Goal: Information Seeking & Learning: Find specific fact

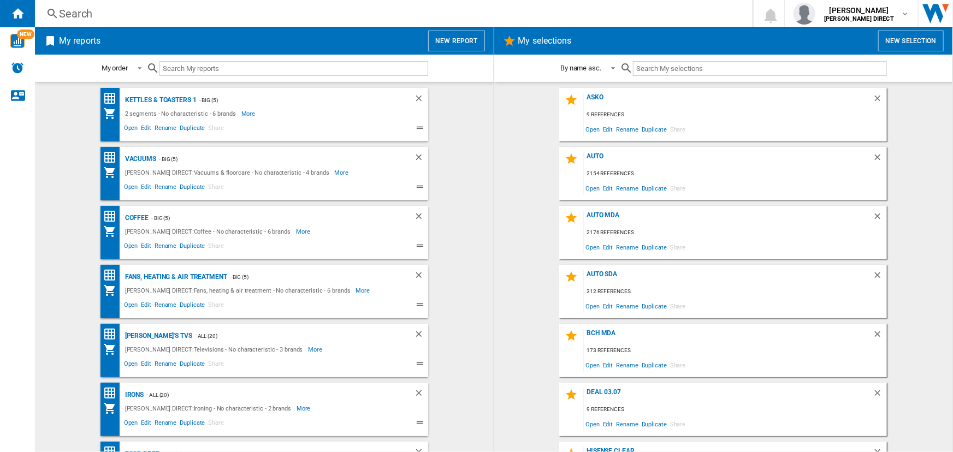
click at [308, 13] on div "Search" at bounding box center [391, 13] width 665 height 15
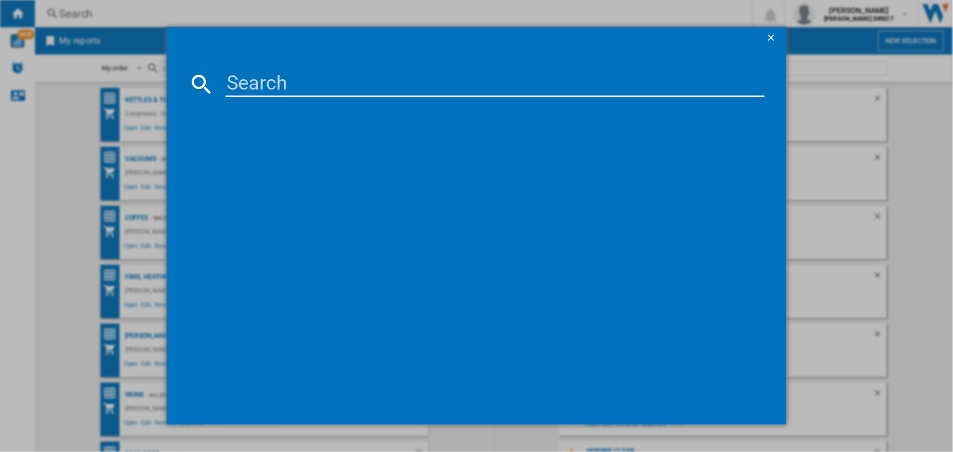
click at [274, 81] on input at bounding box center [494, 84] width 538 height 26
paste input "DF030FL"
type input "DF030FL"
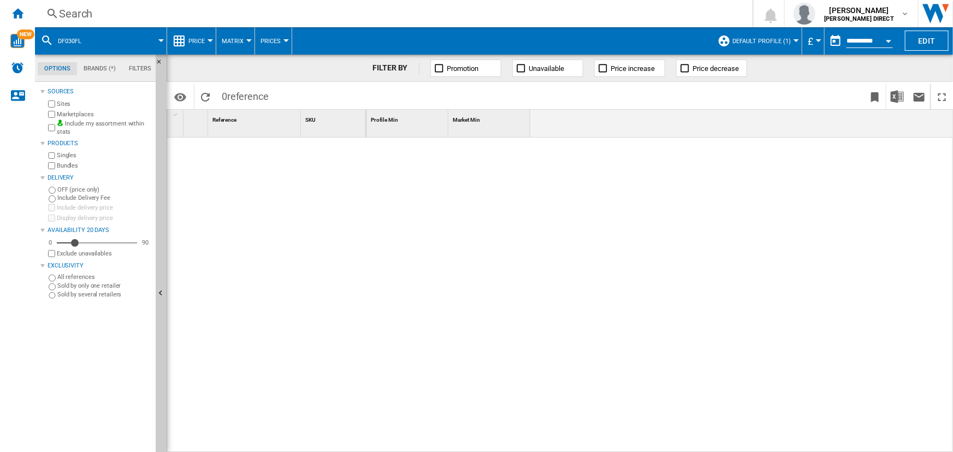
click at [384, 14] on div "Search" at bounding box center [391, 13] width 665 height 15
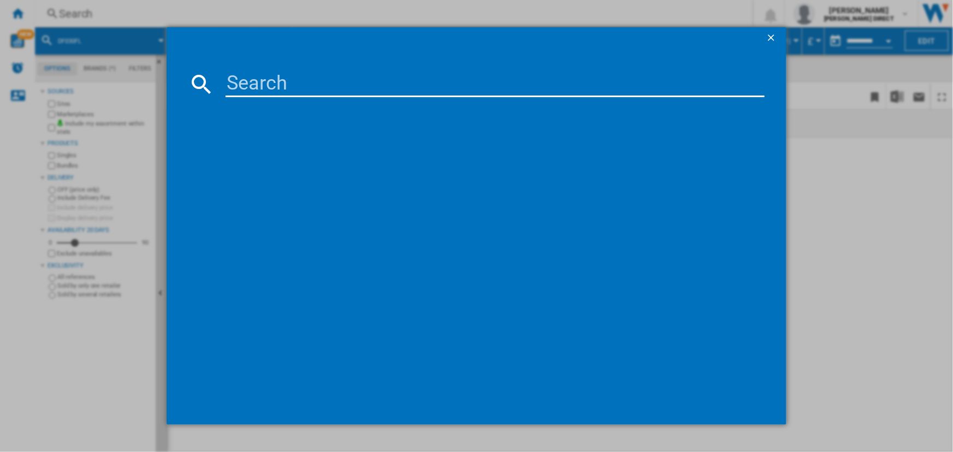
click at [377, 84] on input at bounding box center [494, 84] width 538 height 26
paste input "DF030FL"
type input "DF030FL"
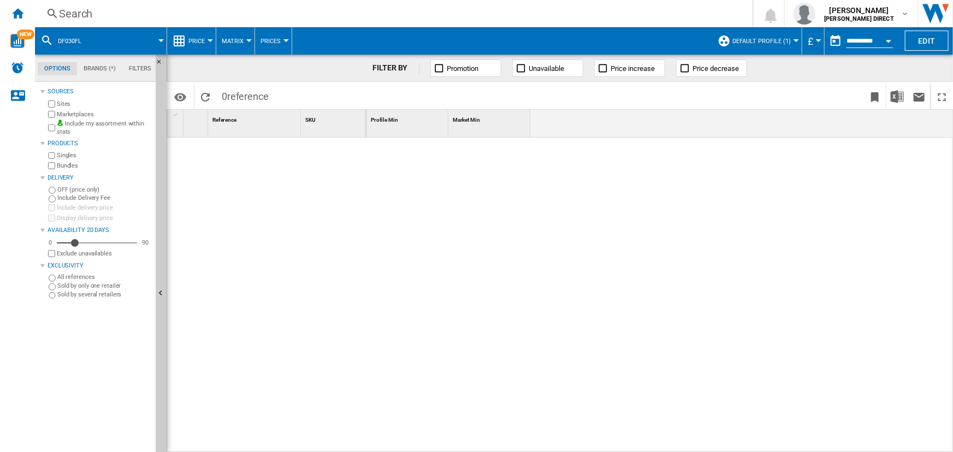
click at [773, 44] on span "Default profile (1)" at bounding box center [761, 41] width 58 height 7
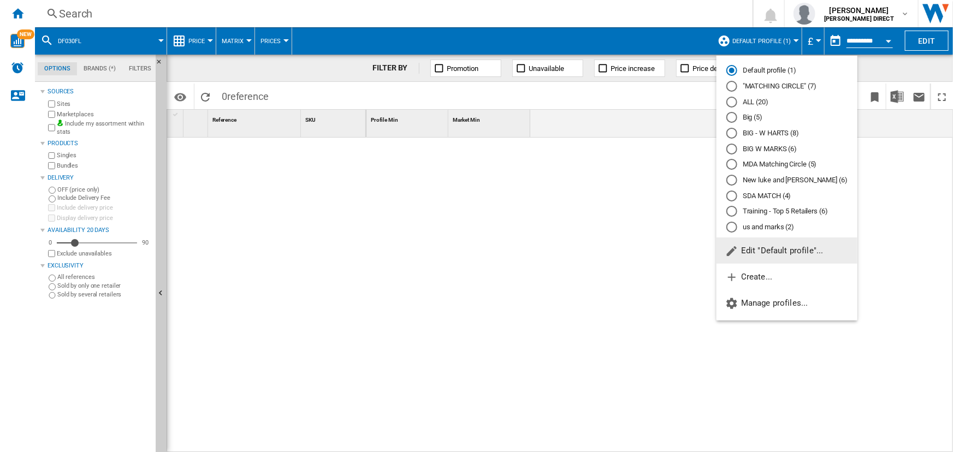
click at [757, 82] on md-radio-button ""MATCHING CIRCLE" (7)" at bounding box center [786, 86] width 121 height 10
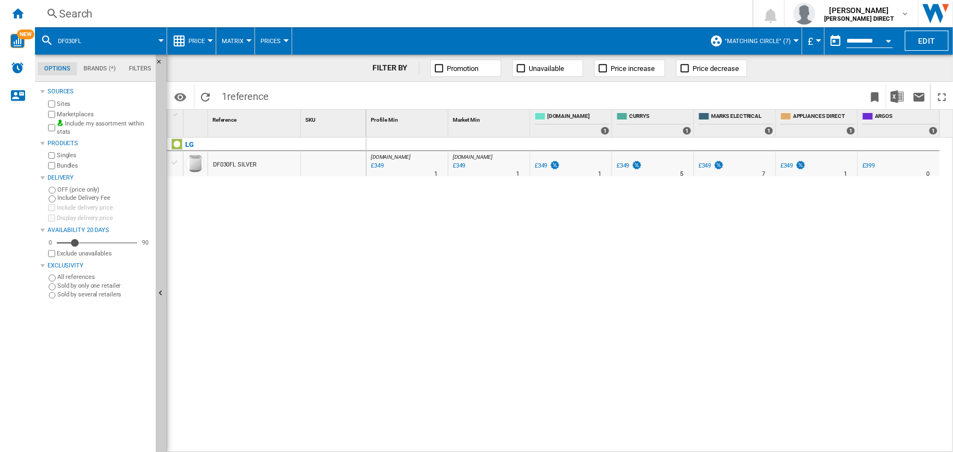
click at [379, 167] on div "£349" at bounding box center [376, 166] width 15 height 11
click at [304, 6] on div "Search" at bounding box center [391, 13] width 665 height 15
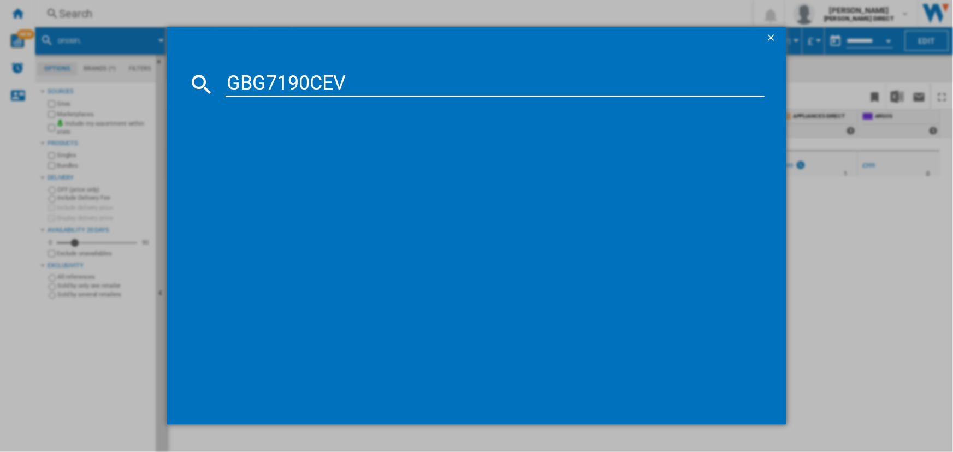
type input "GBG7190CEV"
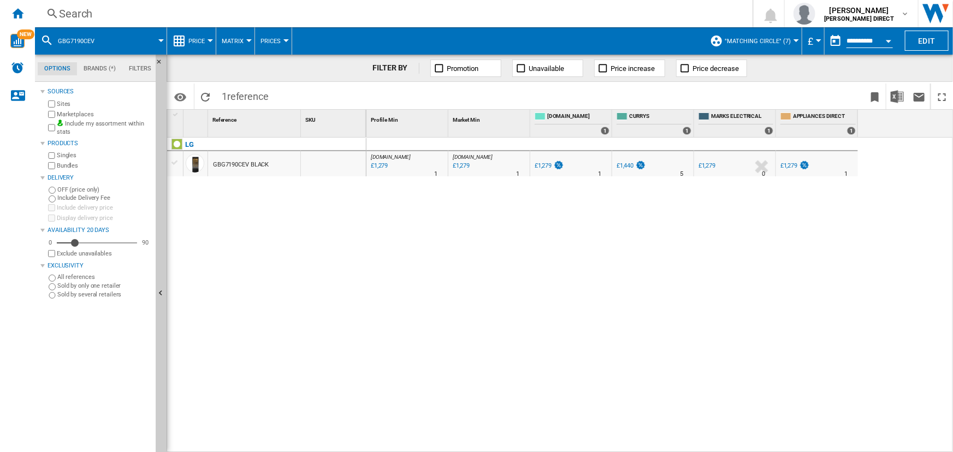
click at [537, 167] on div "£1,279" at bounding box center [543, 165] width 17 height 7
click at [423, 12] on div "Search" at bounding box center [391, 13] width 665 height 15
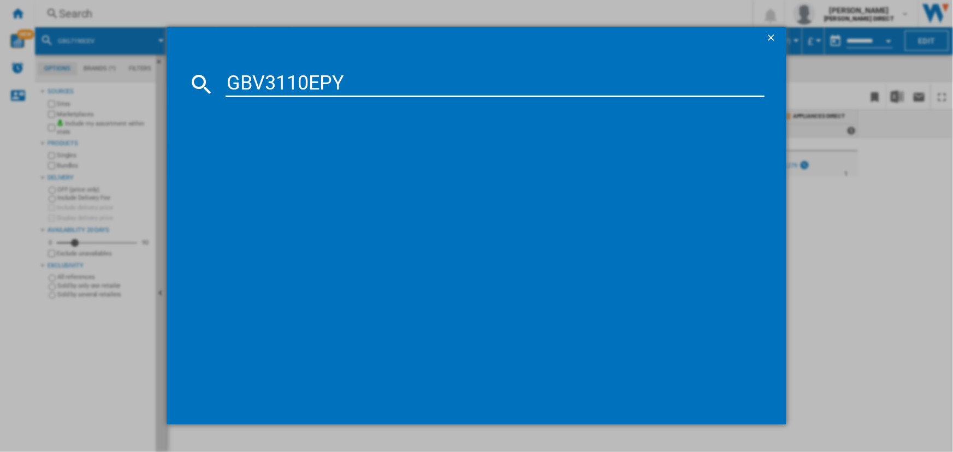
type input "GBV3110EPY"
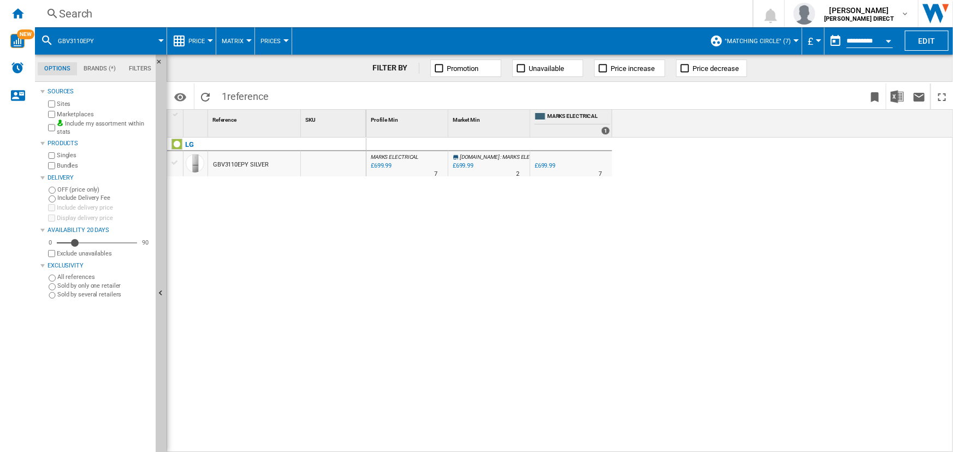
click at [545, 167] on div "£699.99" at bounding box center [545, 165] width 21 height 7
click at [373, 11] on div "Search" at bounding box center [391, 13] width 665 height 15
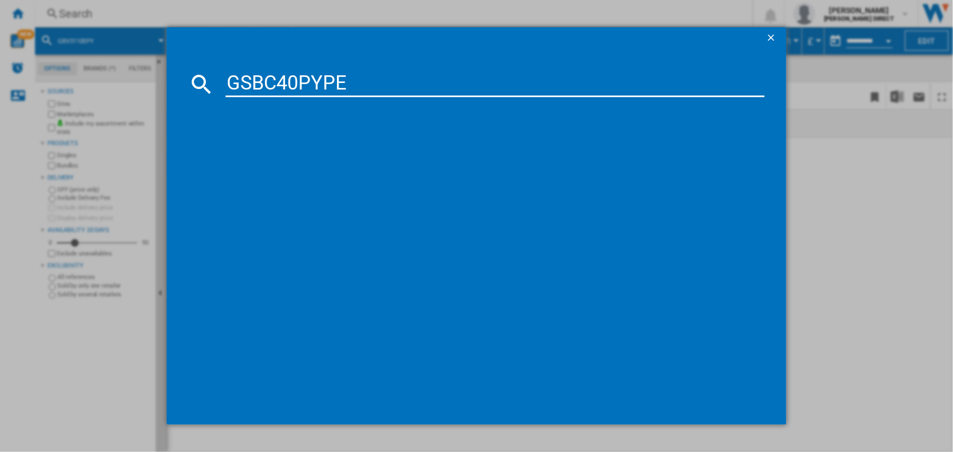
type input "GSBC40PYPE"
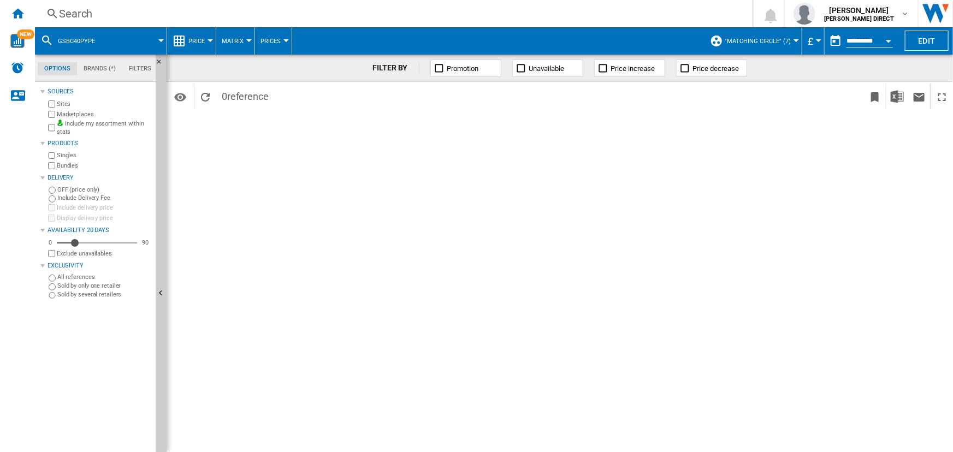
click at [763, 40] on span ""MATCHING CIRCLE" (7)" at bounding box center [757, 41] width 66 height 7
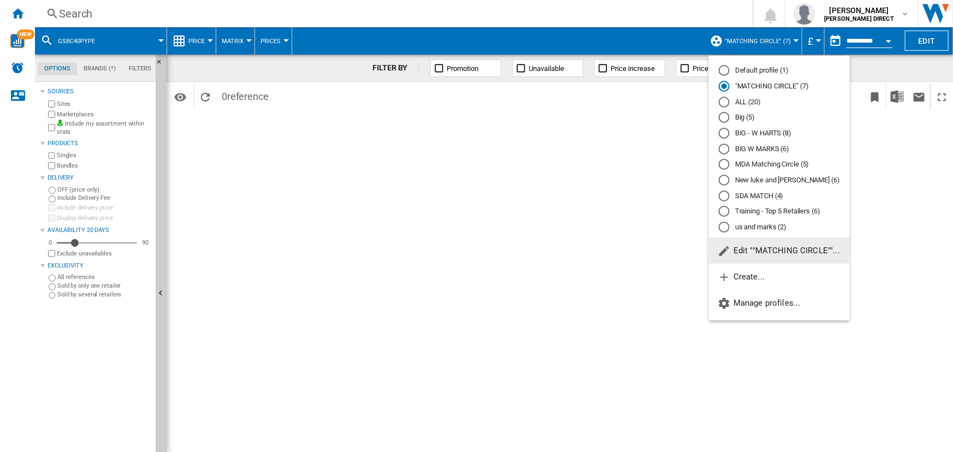
click at [762, 88] on md-radio-button ""MATCHING CIRCLE" (7)" at bounding box center [778, 86] width 121 height 10
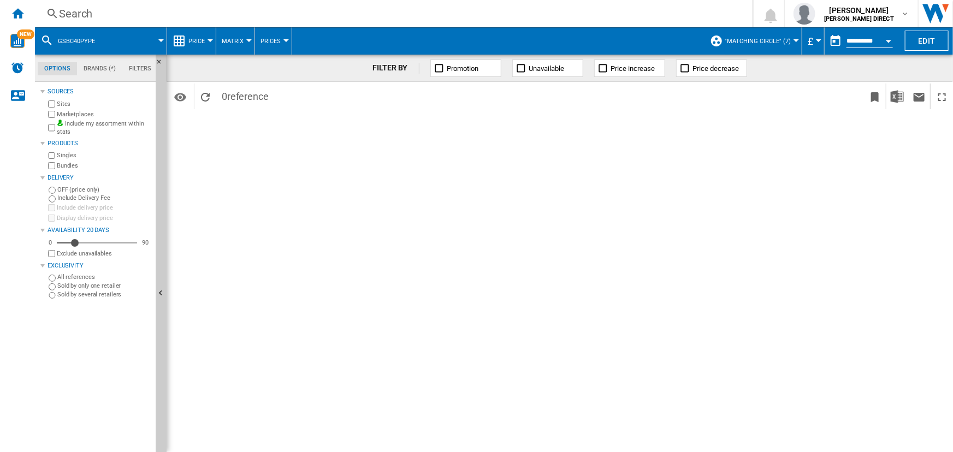
click at [682, 130] on div "FILTER BY Promotion Unavailable Price increase Price decrease Identifiers SKU -…" at bounding box center [560, 253] width 786 height 397
click at [299, 2] on div "Search Search 0 [PERSON_NAME] [PERSON_NAME] DIRECT [PERSON_NAME] DIRECT My sett…" at bounding box center [494, 13] width 918 height 27
click at [287, 11] on div "Search" at bounding box center [391, 13] width 665 height 15
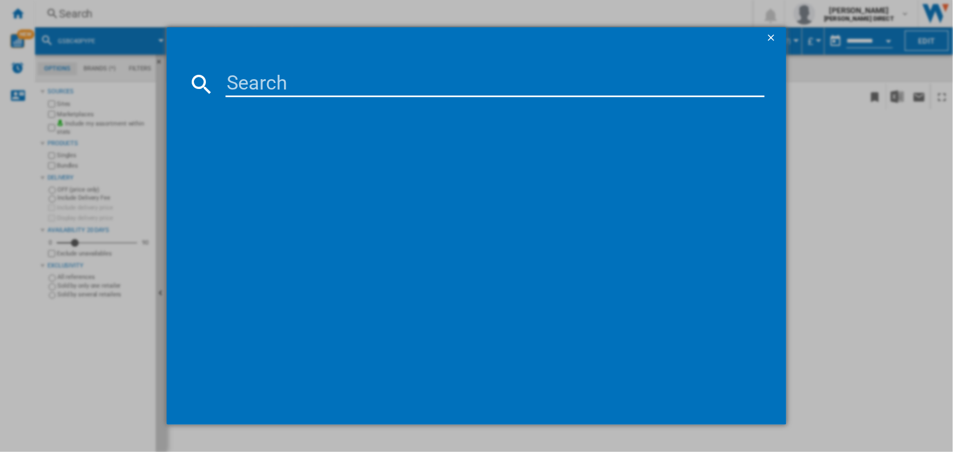
type input "GSBC40PYPE"
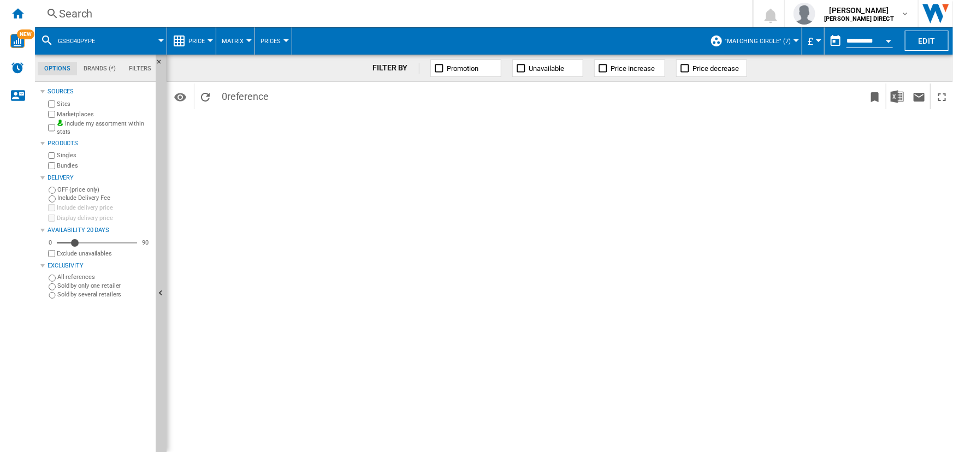
click at [417, 18] on div "Search" at bounding box center [391, 13] width 665 height 15
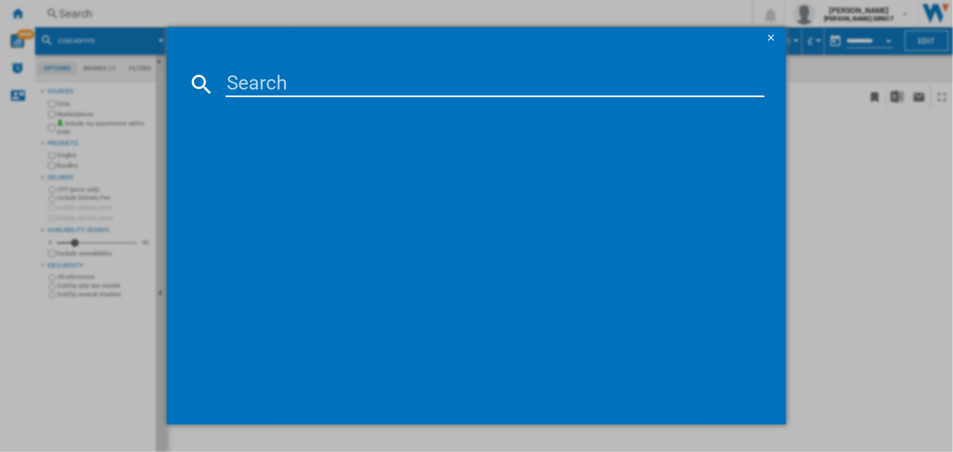
click at [384, 89] on input at bounding box center [494, 84] width 538 height 26
type input "GBV3110EPY"
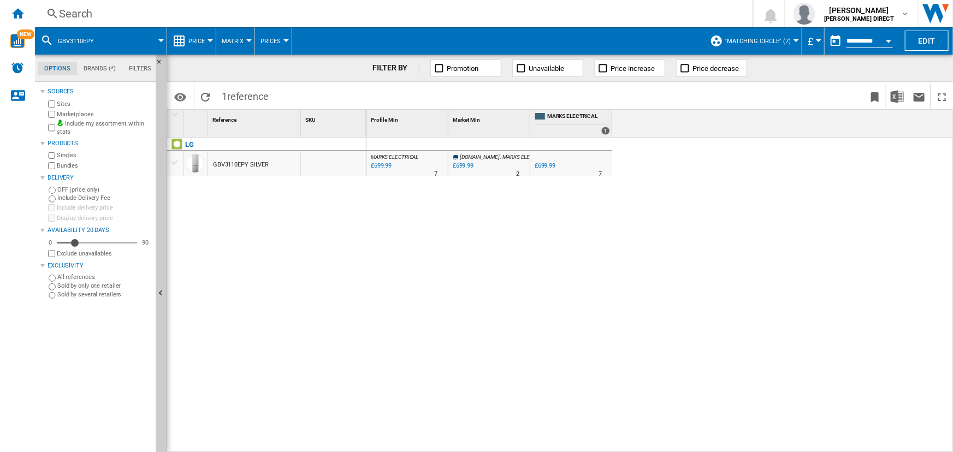
click at [538, 164] on div "£699.99" at bounding box center [545, 165] width 21 height 7
click at [481, 20] on div "Search" at bounding box center [391, 13] width 665 height 15
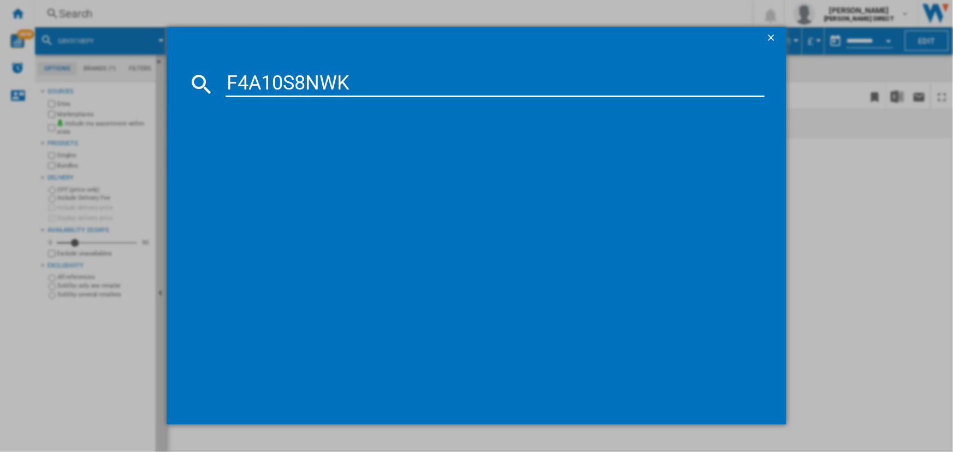
type input "F4A10S8NWK"
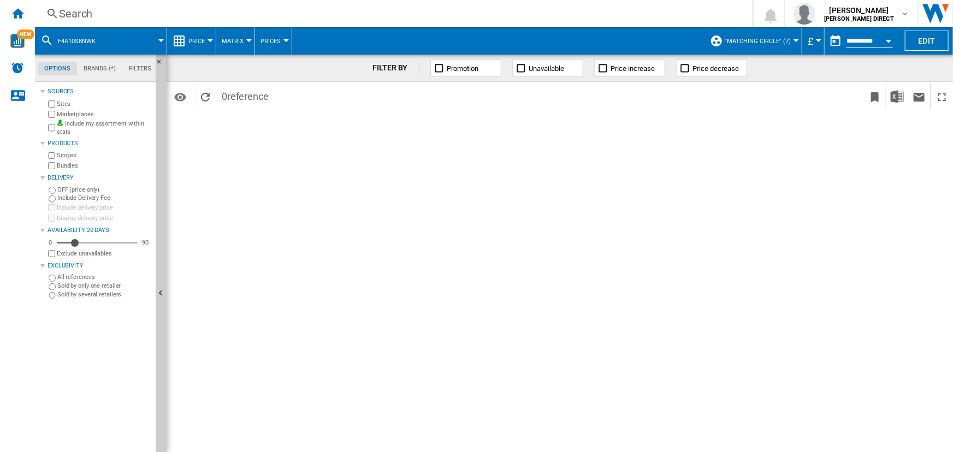
click at [763, 44] on span ""MATCHING CIRCLE" (7)" at bounding box center [757, 41] width 66 height 7
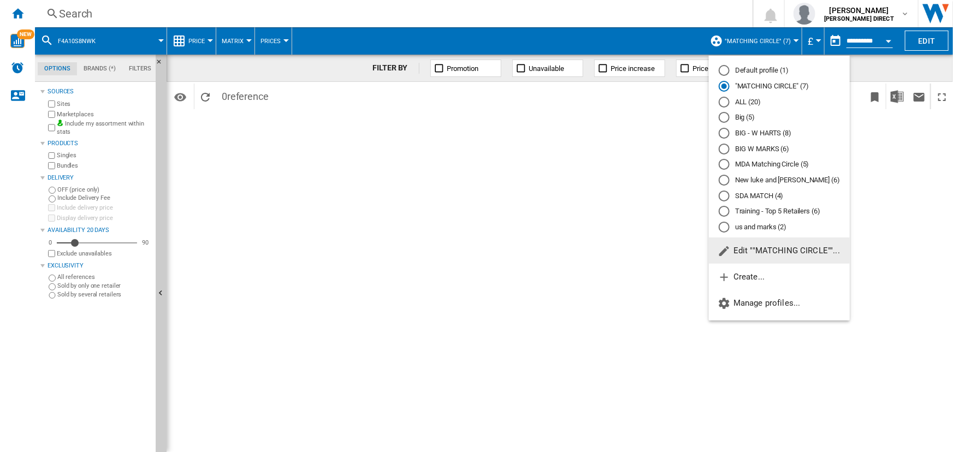
click at [775, 88] on md-radio-button ""MATCHING CIRCLE" (7)" at bounding box center [778, 86] width 121 height 10
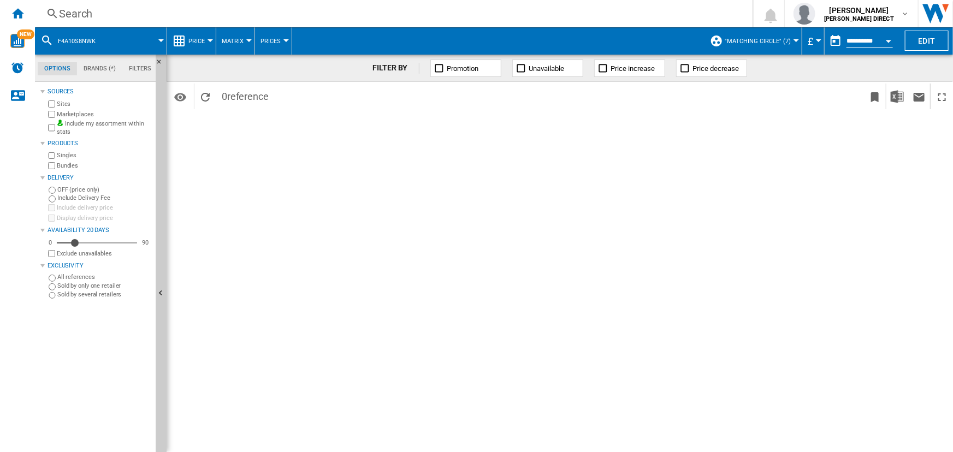
click at [380, 11] on div "Search" at bounding box center [391, 13] width 665 height 15
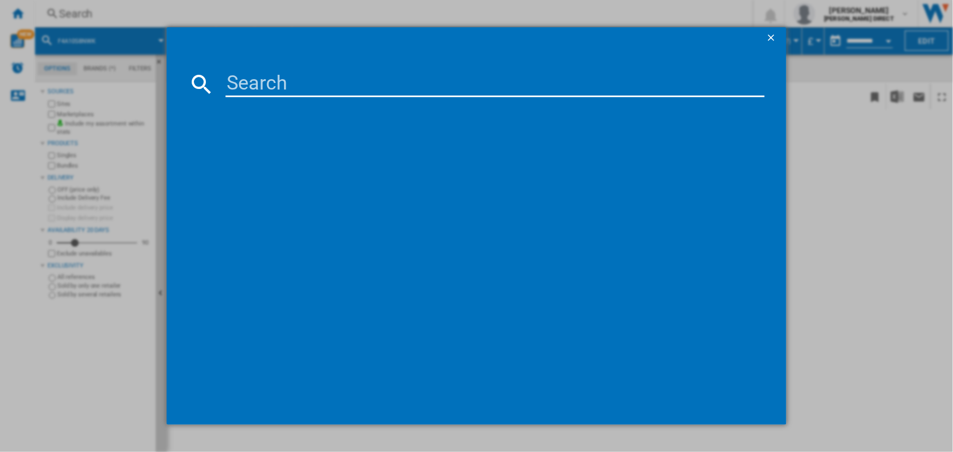
type input "RHA1008NWK"
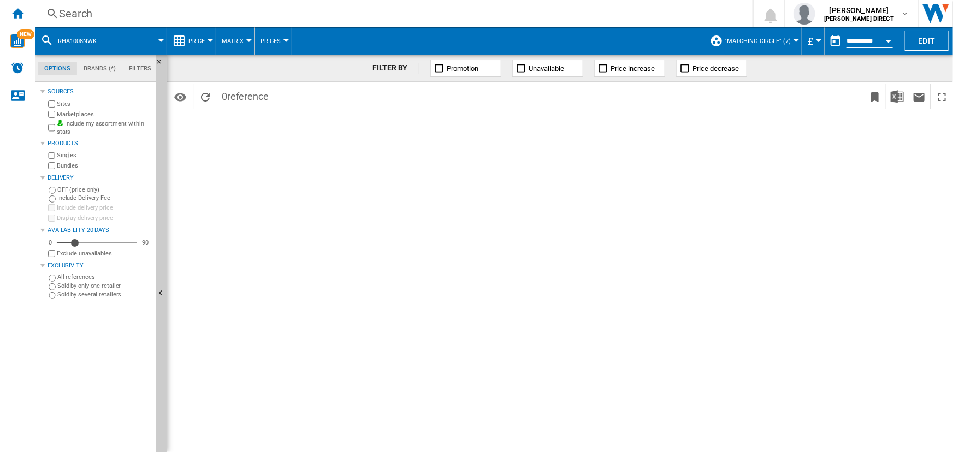
click at [775, 38] on span ""MATCHING CIRCLE" (7)" at bounding box center [757, 41] width 66 height 7
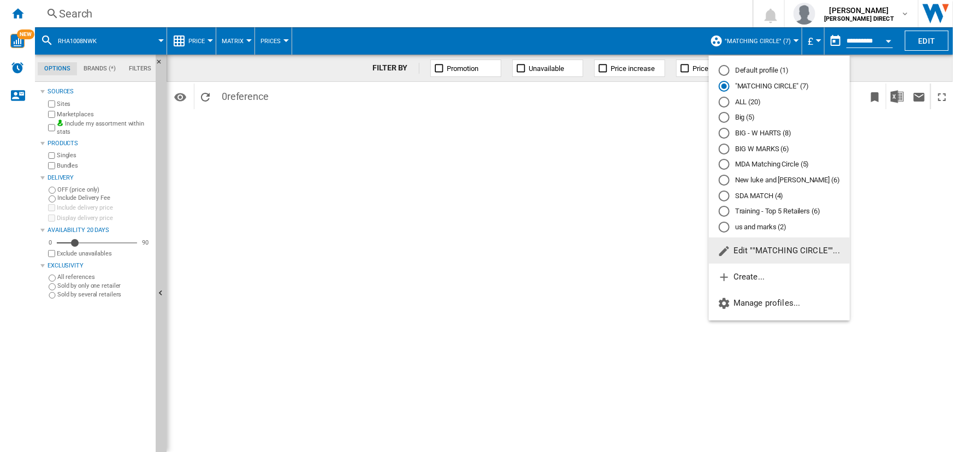
click at [763, 84] on md-radio-button ""MATCHING CIRCLE" (7)" at bounding box center [778, 86] width 121 height 10
